Goal: Task Accomplishment & Management: Manage account settings

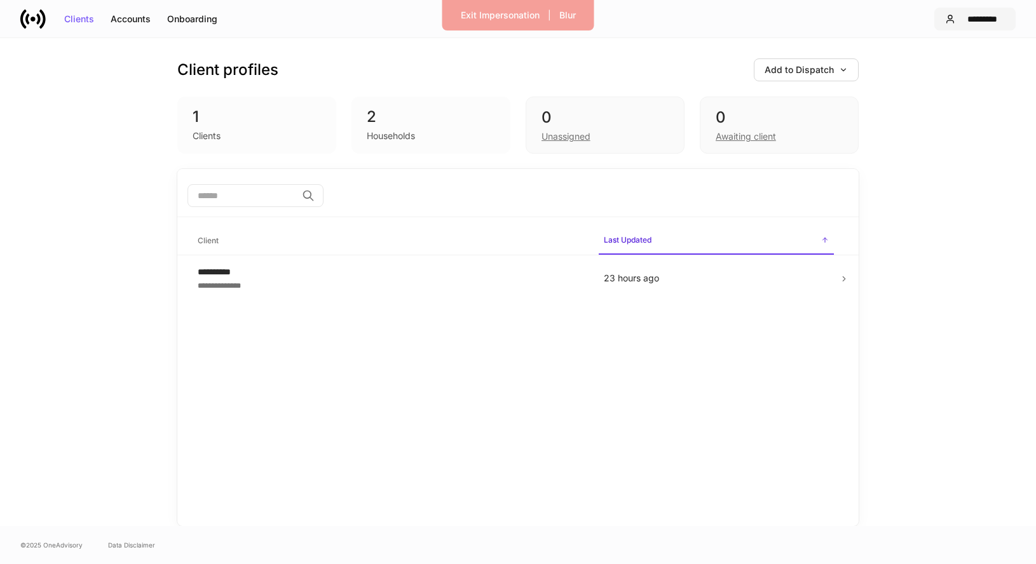
click at [960, 20] on div "*********" at bounding box center [982, 19] width 44 height 9
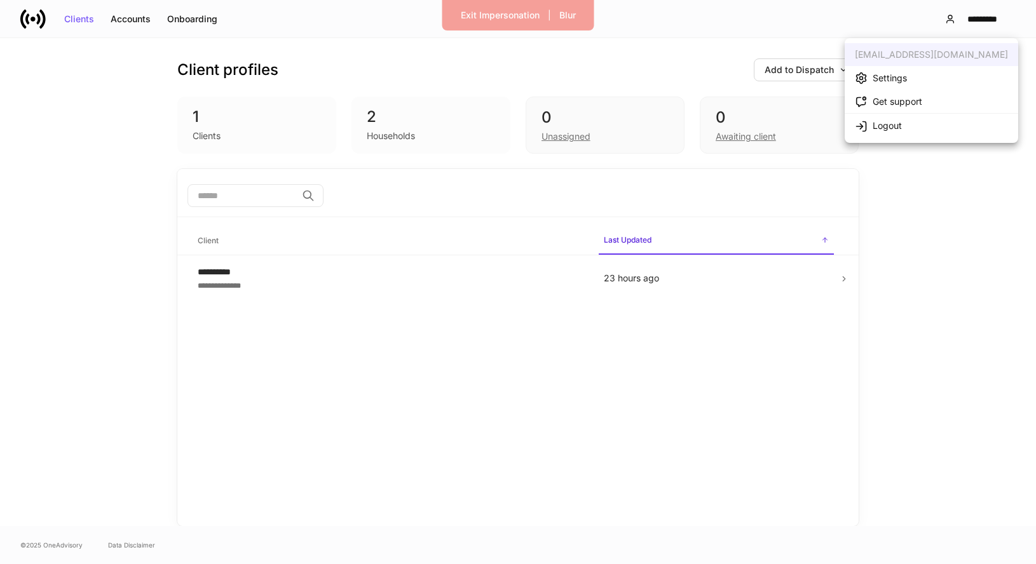
click at [879, 84] on div "Settings" at bounding box center [890, 78] width 34 height 13
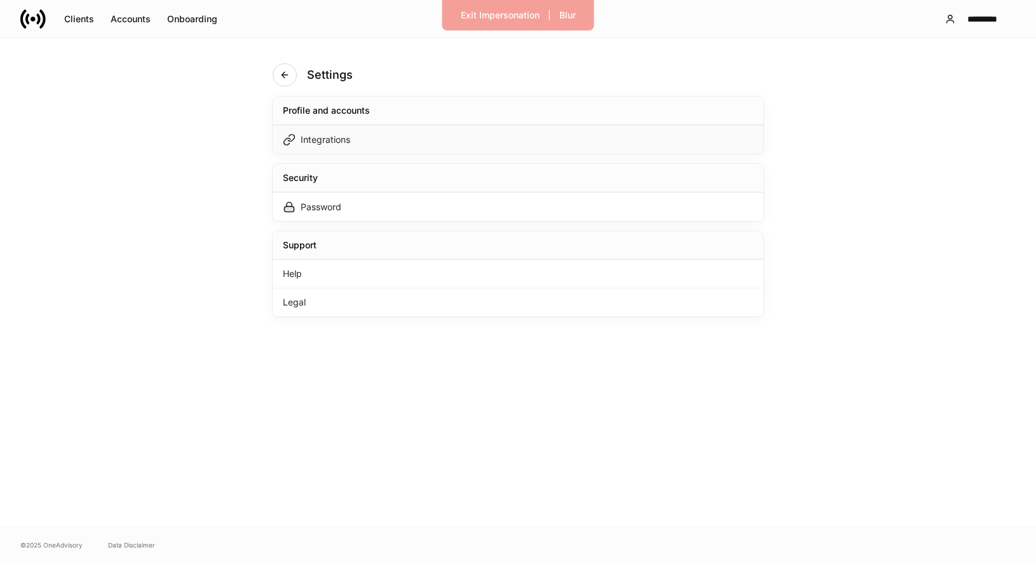
click at [482, 135] on div "Integrations" at bounding box center [518, 139] width 491 height 29
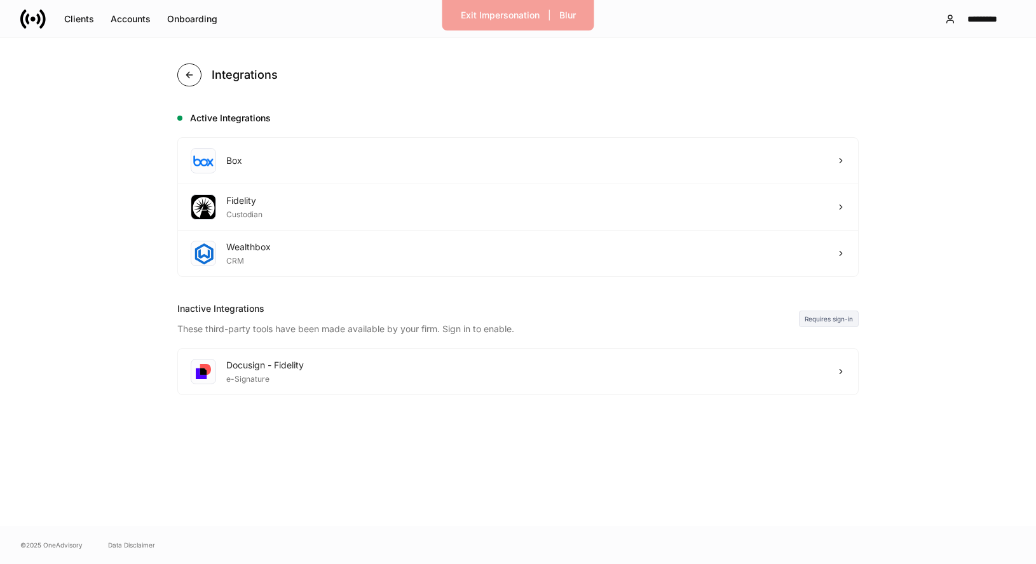
click at [188, 72] on icon "button" at bounding box center [189, 75] width 10 height 10
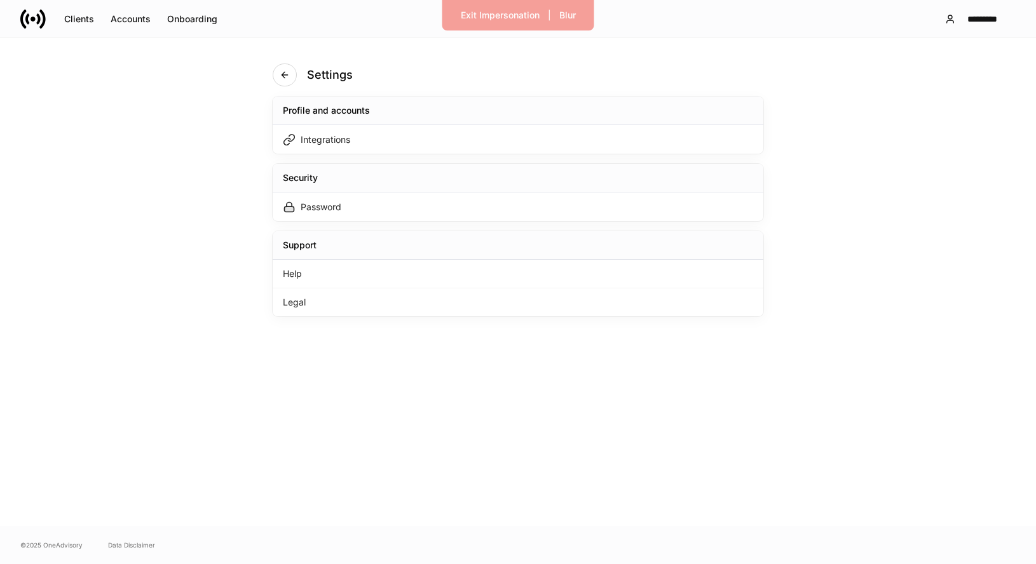
click at [36, 17] on icon at bounding box center [32, 18] width 25 height 25
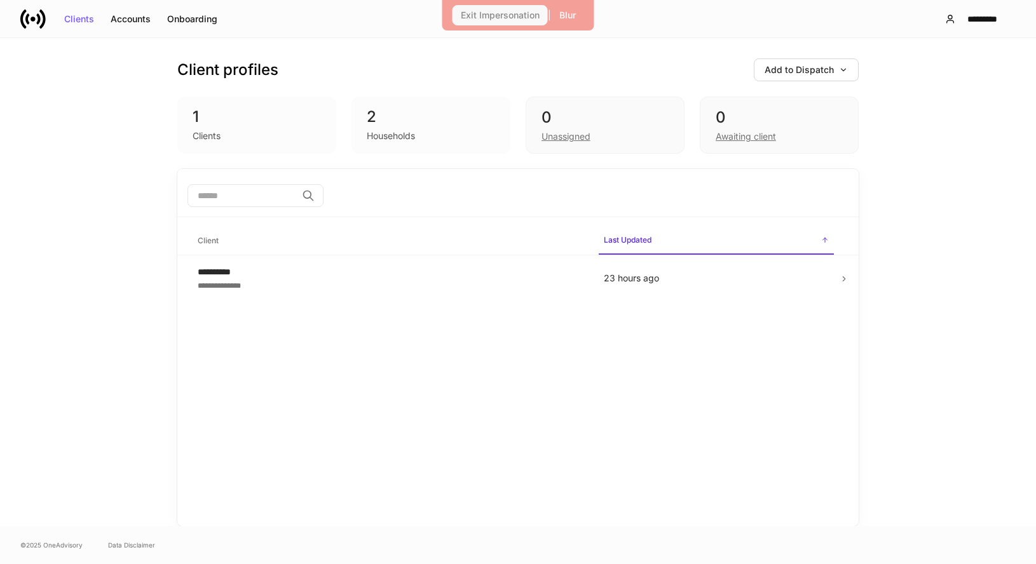
click at [513, 16] on div "Exit Impersonation" at bounding box center [500, 15] width 79 height 9
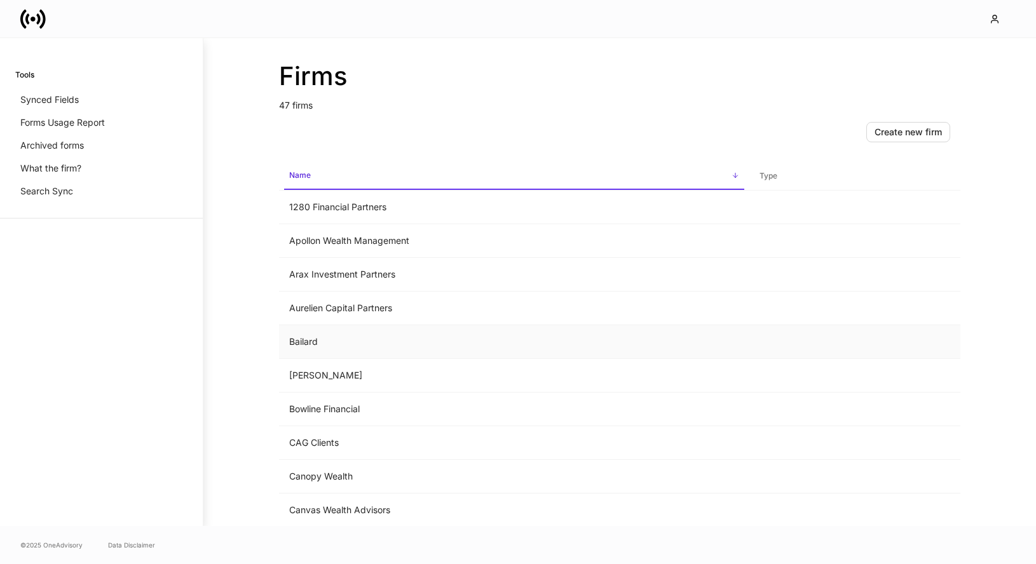
scroll to position [792, 0]
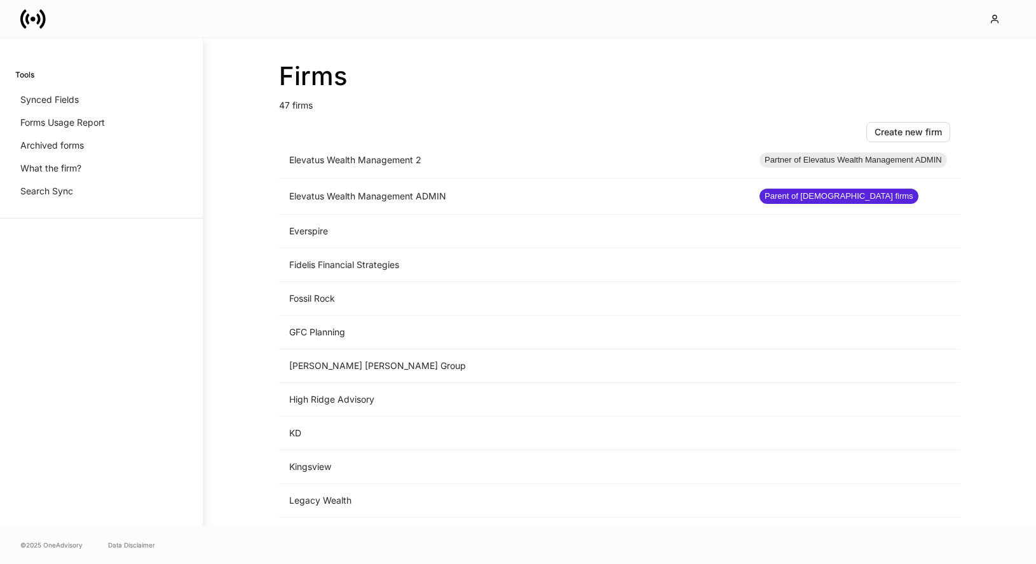
click at [31, 17] on icon at bounding box center [32, 18] width 25 height 25
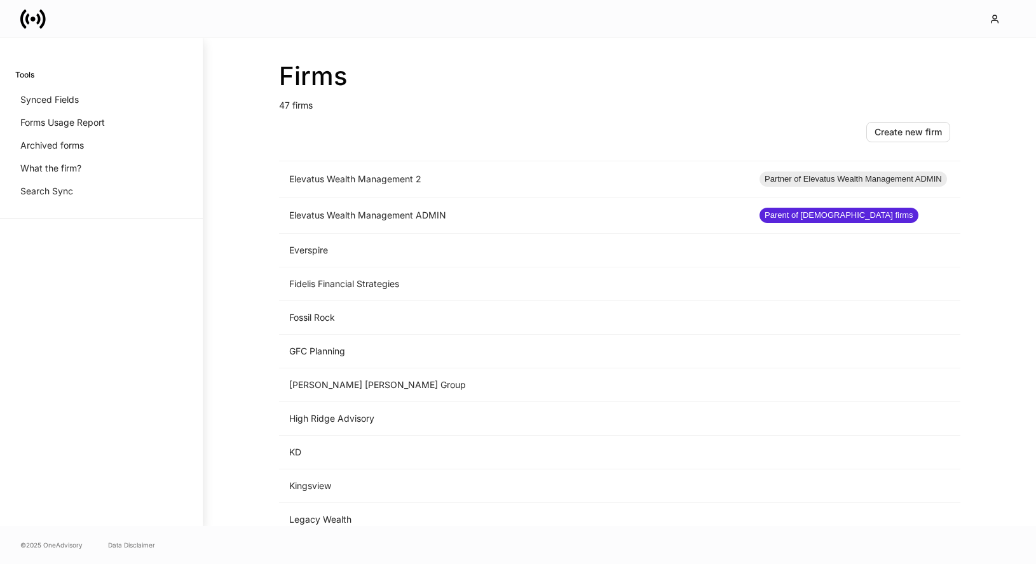
scroll to position [793, 0]
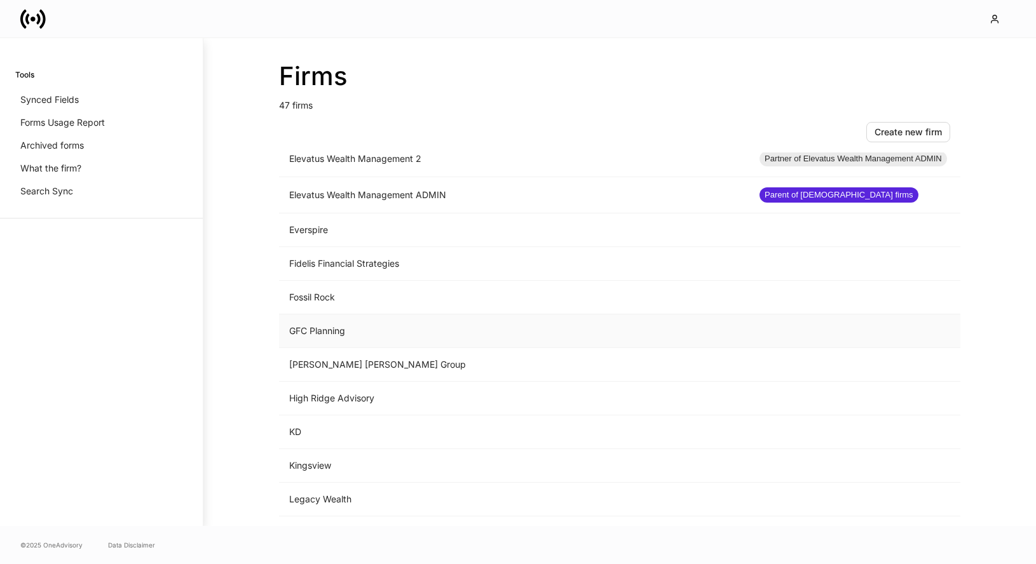
click at [337, 320] on td "GFC Planning" at bounding box center [514, 332] width 470 height 34
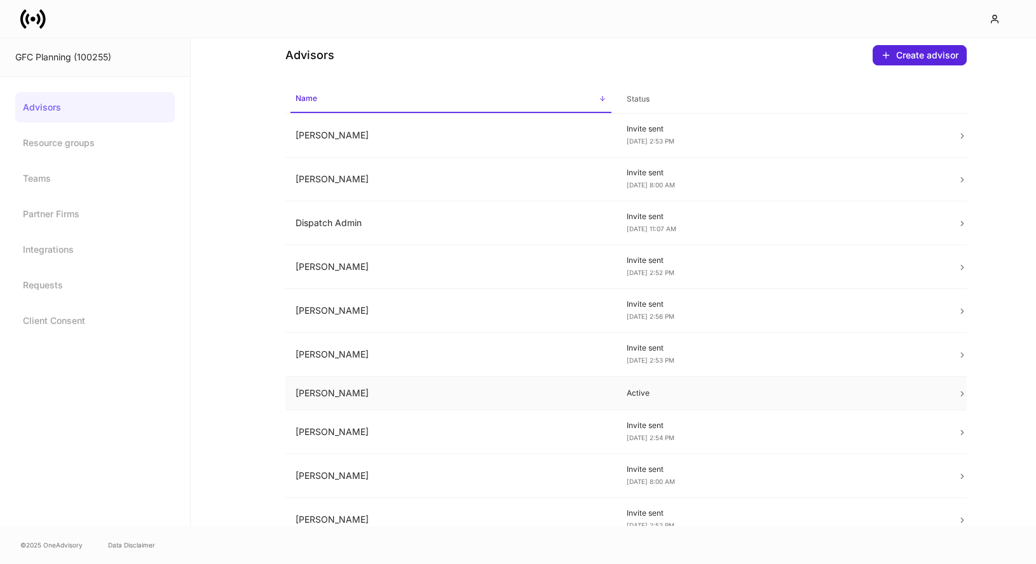
scroll to position [233, 0]
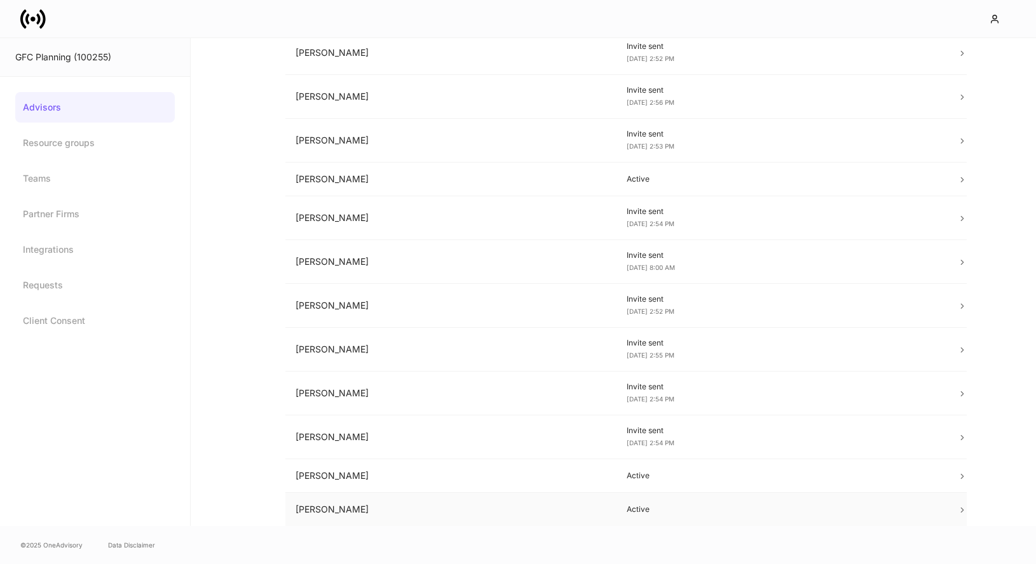
click at [434, 514] on td "Tim Smeal" at bounding box center [450, 510] width 331 height 34
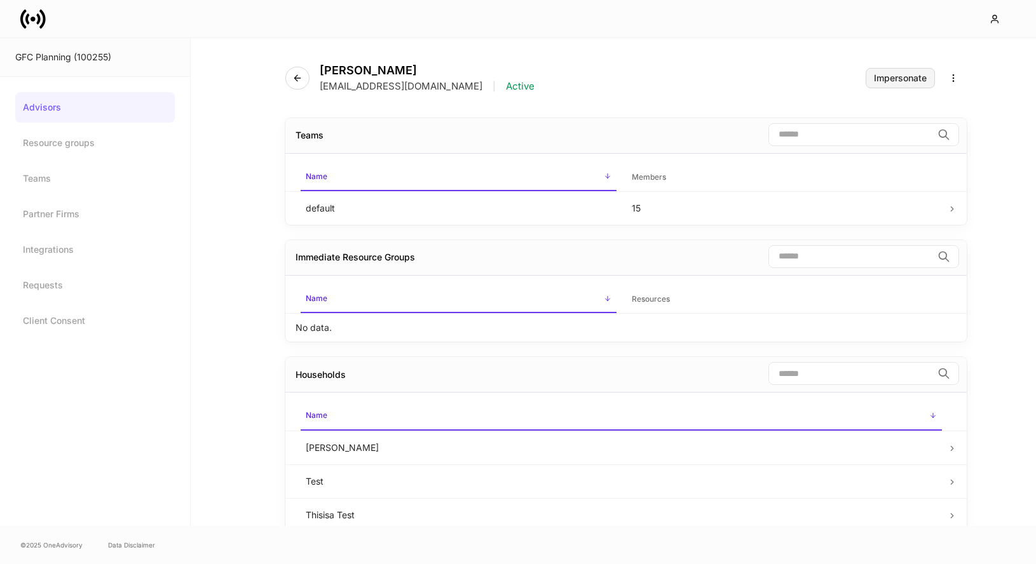
click at [925, 79] on div "Impersonate" at bounding box center [900, 78] width 53 height 9
click at [30, 17] on icon at bounding box center [32, 18] width 25 height 25
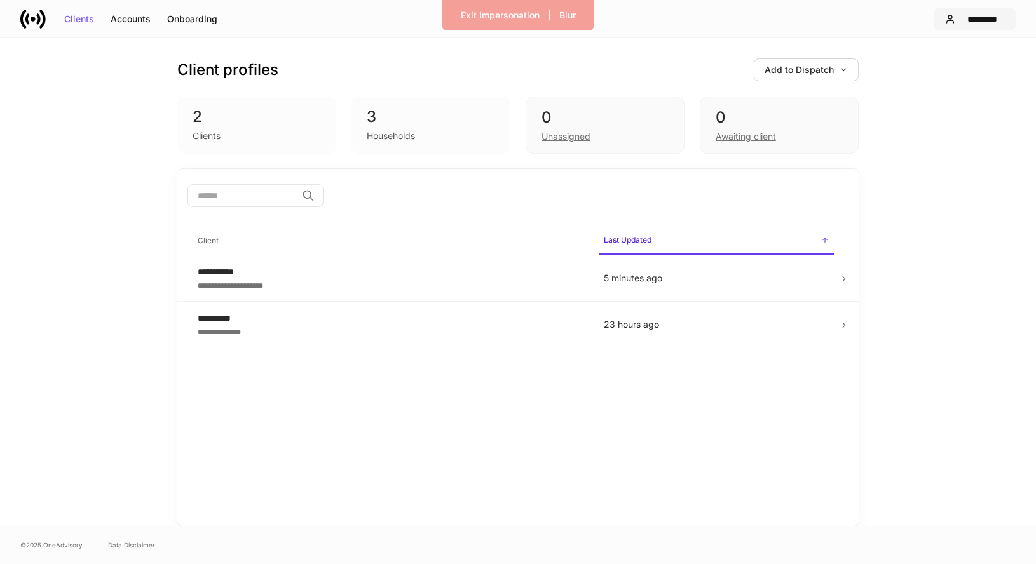
click at [985, 20] on div "*********" at bounding box center [982, 19] width 44 height 9
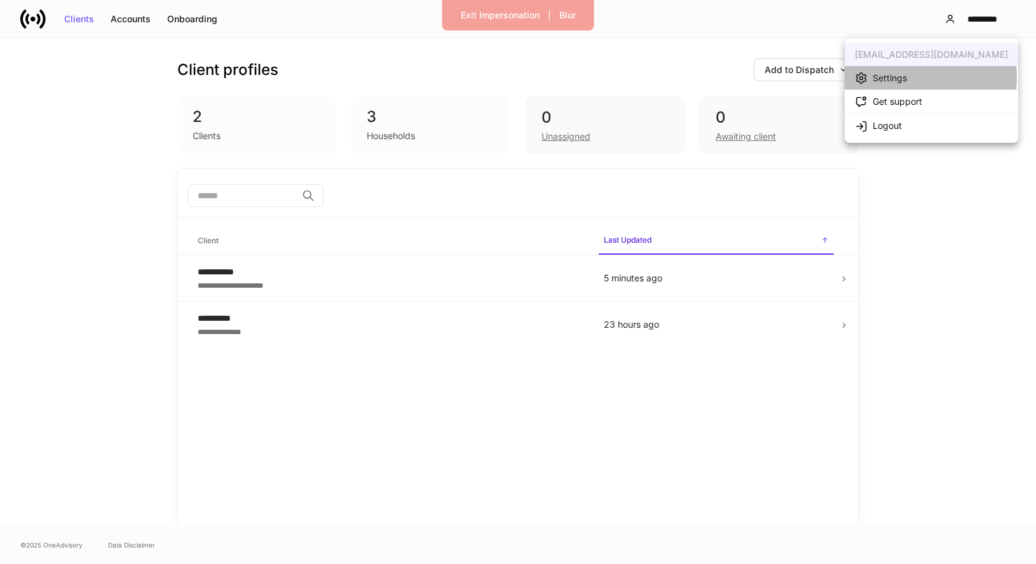
click at [902, 78] on div "Settings" at bounding box center [890, 78] width 34 height 13
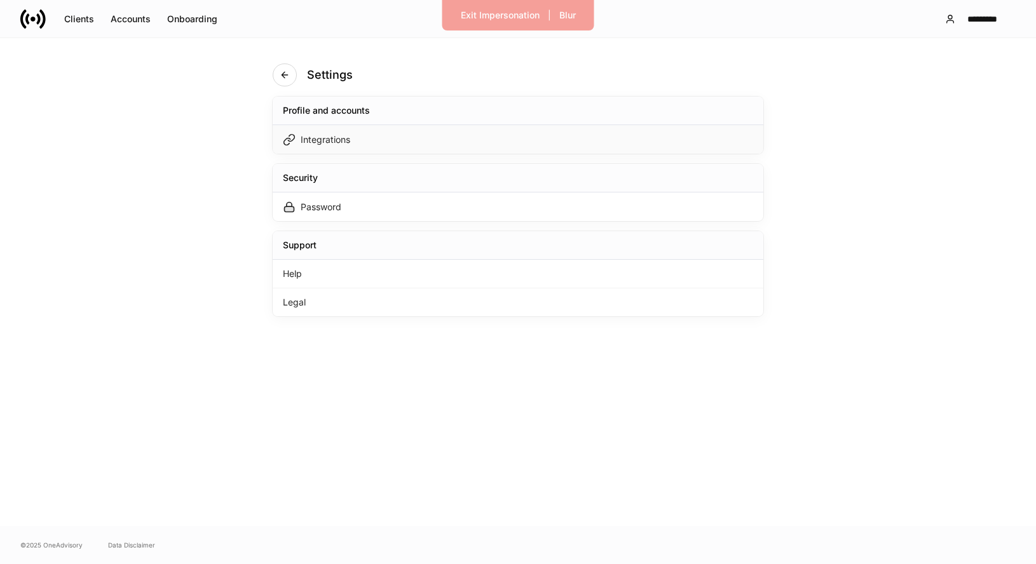
click at [538, 144] on div "Integrations" at bounding box center [518, 139] width 491 height 29
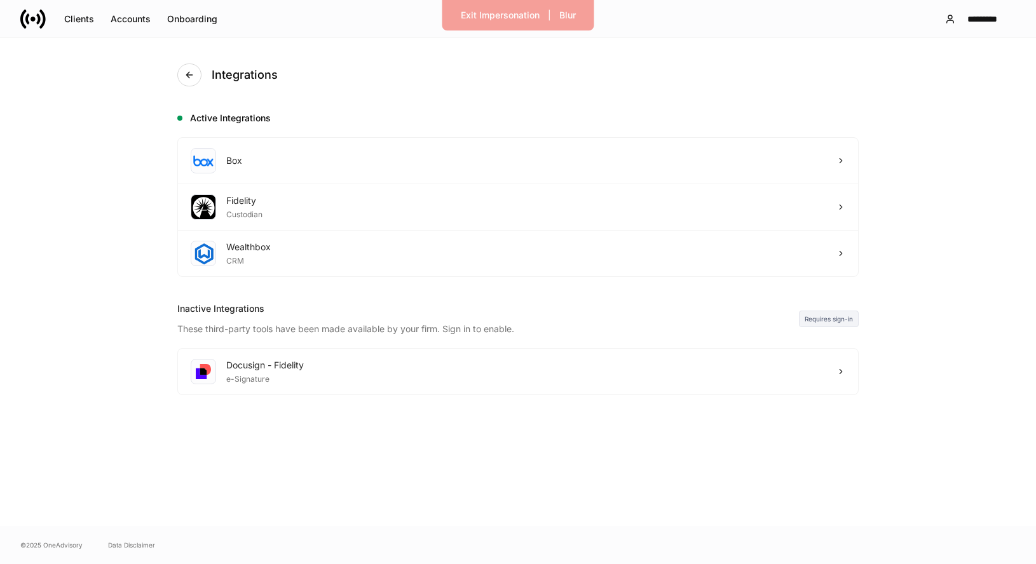
click at [41, 20] on icon at bounding box center [32, 18] width 25 height 25
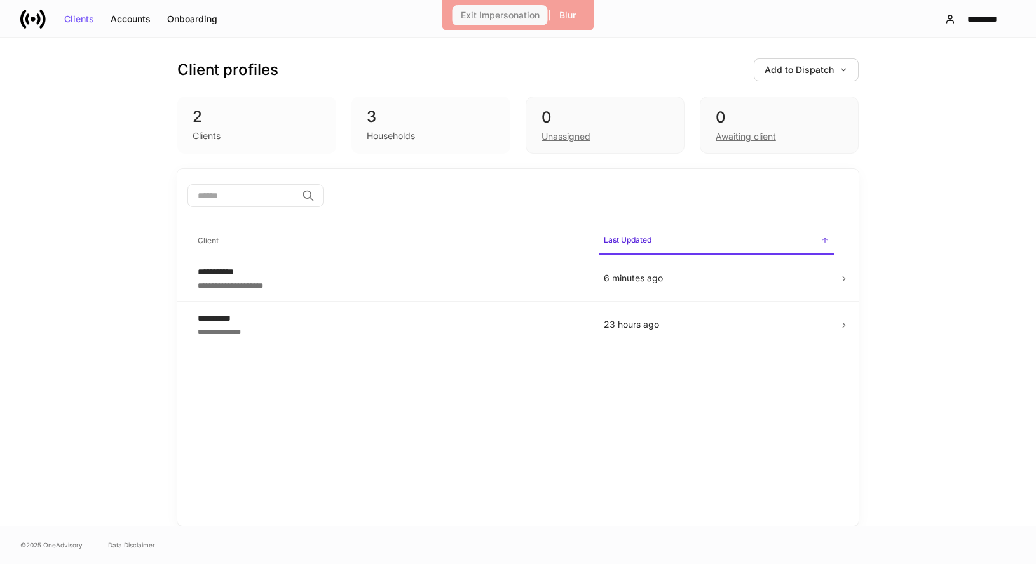
click at [479, 11] on div "Exit Impersonation" at bounding box center [500, 15] width 79 height 9
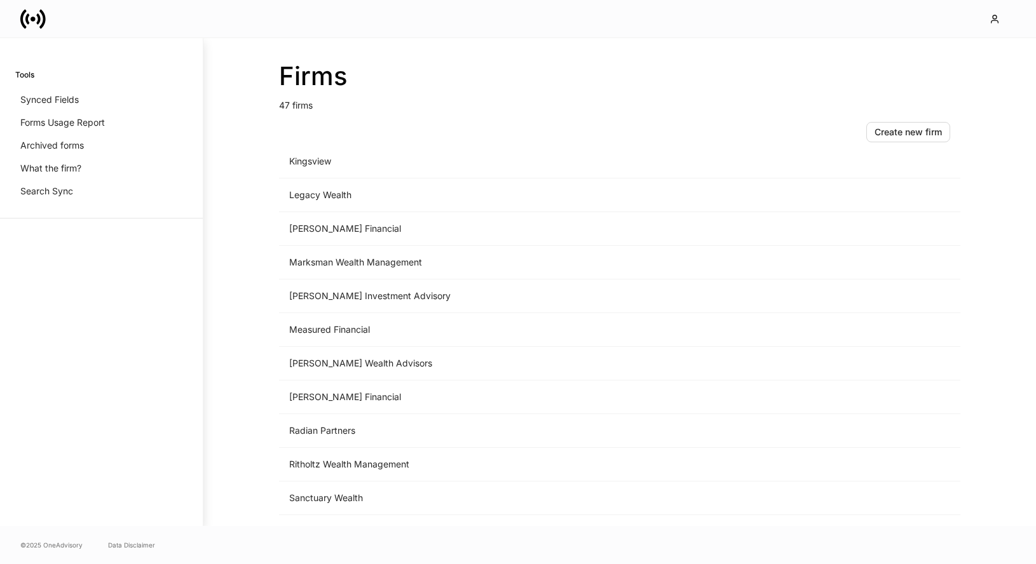
scroll to position [1255, 0]
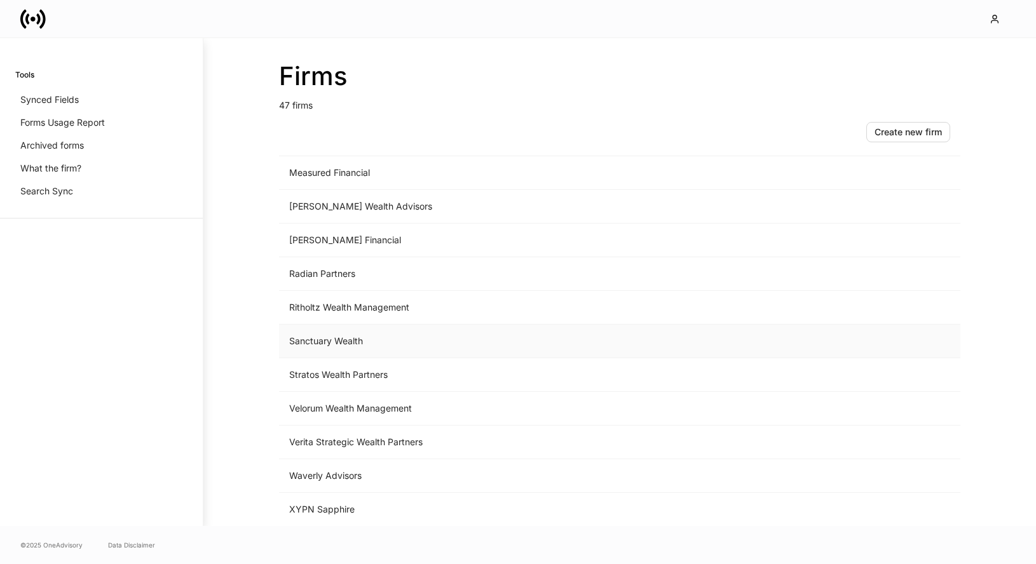
click at [350, 345] on td "Sanctuary Wealth" at bounding box center [514, 342] width 470 height 34
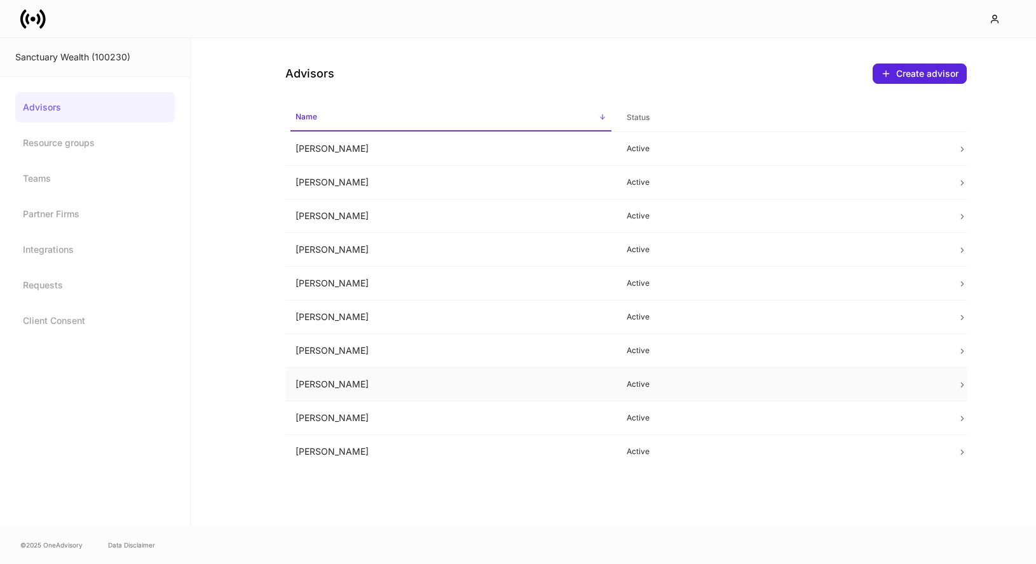
click at [363, 385] on td "[PERSON_NAME]" at bounding box center [450, 385] width 331 height 34
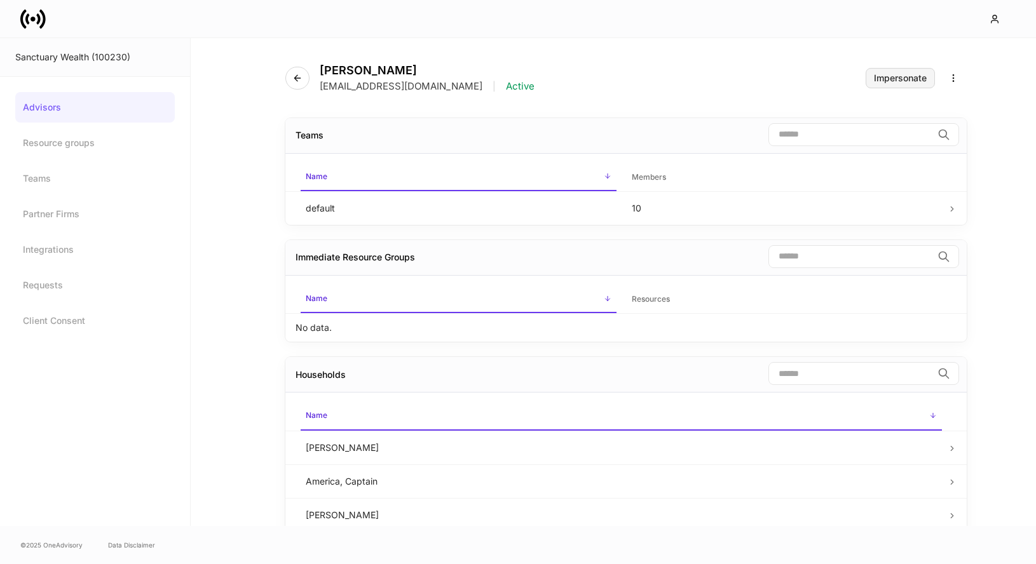
click at [918, 72] on button "Impersonate" at bounding box center [900, 78] width 69 height 20
